Goal: Navigation & Orientation: Find specific page/section

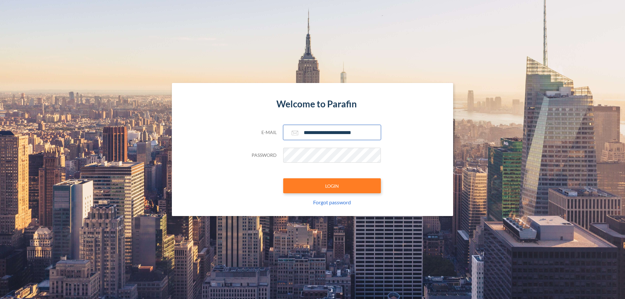
type input "**********"
click at [332, 186] on button "LOGIN" at bounding box center [332, 185] width 98 height 15
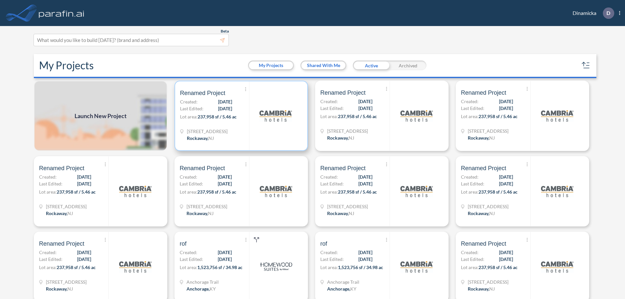
scroll to position [2, 0]
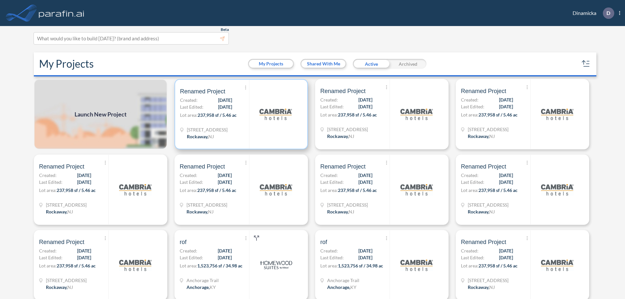
click at [240, 114] on p "Lot area: 237,958 sf / 5.46 ac" at bounding box center [214, 116] width 69 height 9
